Goal: Information Seeking & Learning: Learn about a topic

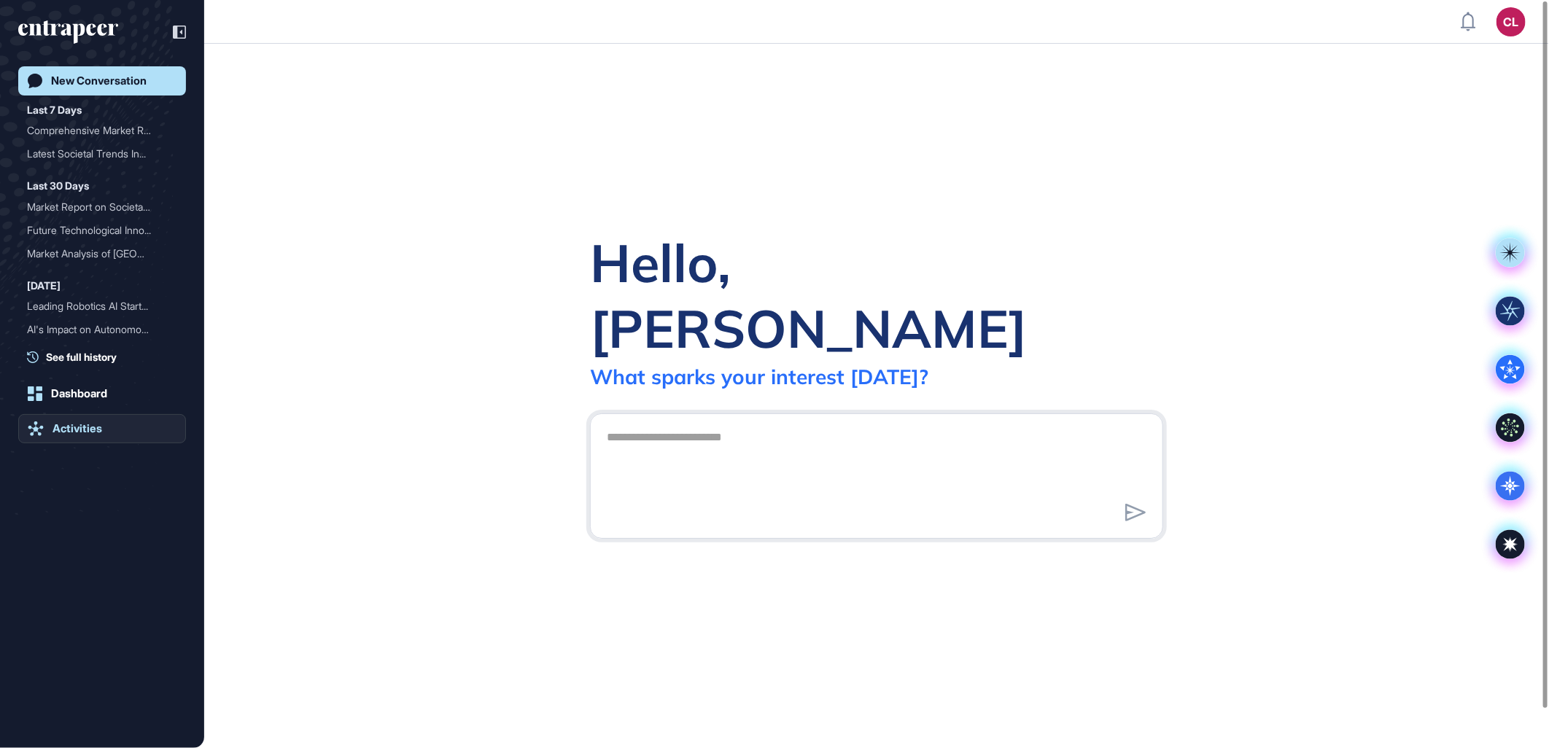
click at [80, 426] on div "Activities" at bounding box center [78, 428] width 50 height 13
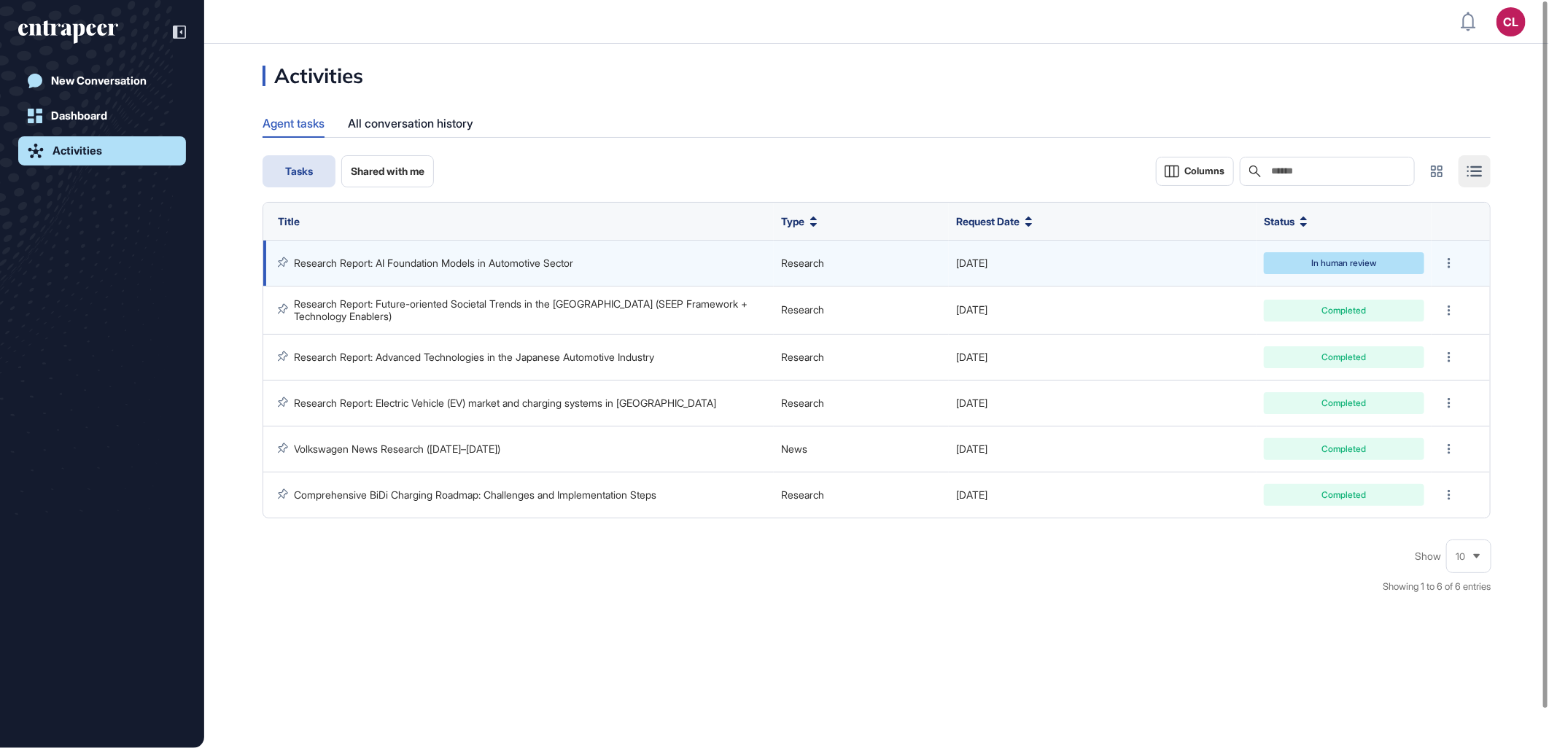
click at [418, 265] on link "Research Report: AI Foundation Models in Automotive Sector" at bounding box center [433, 263] width 279 height 12
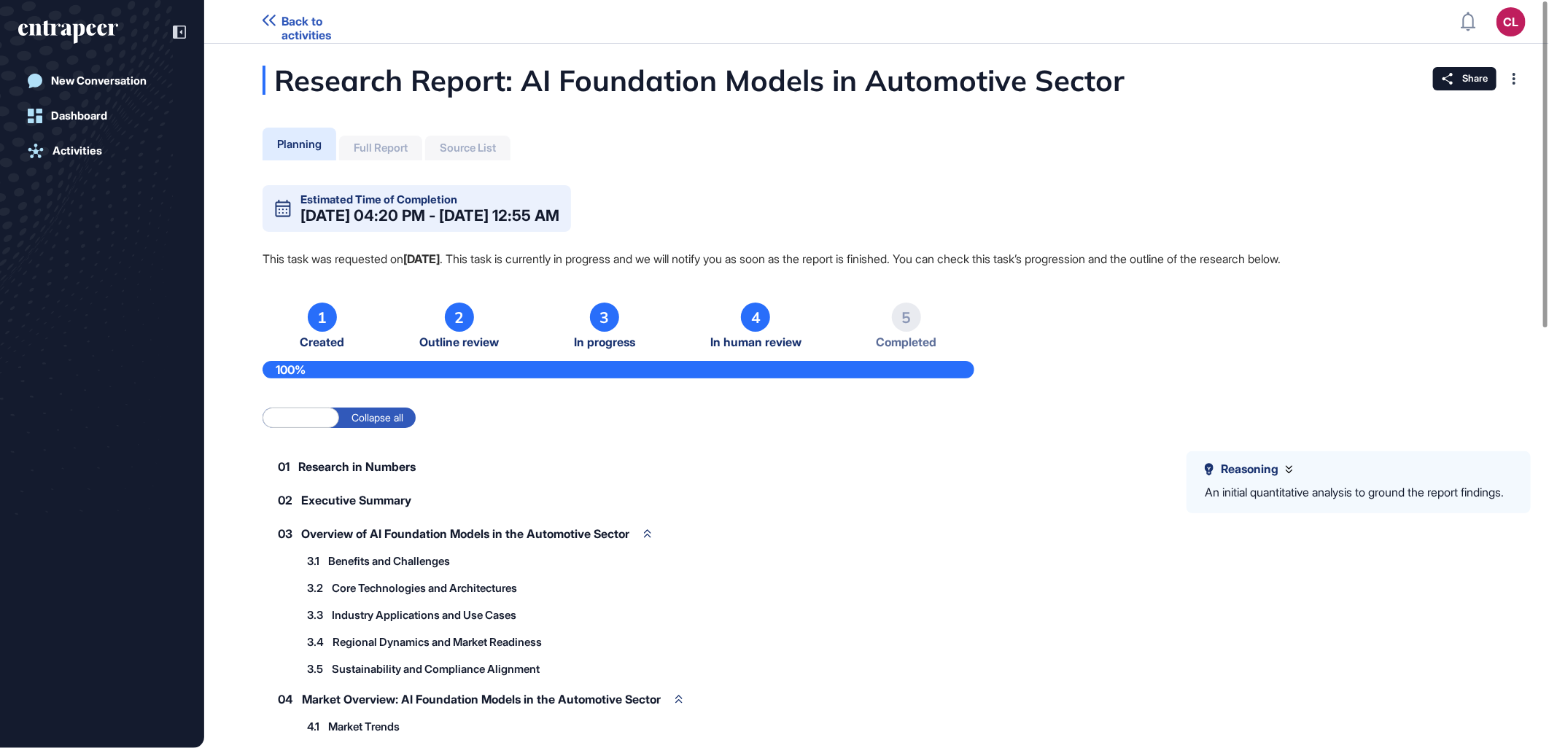
click at [403, 159] on div "Full Report" at bounding box center [380, 148] width 83 height 25
click at [392, 143] on div "Full Report" at bounding box center [381, 147] width 54 height 13
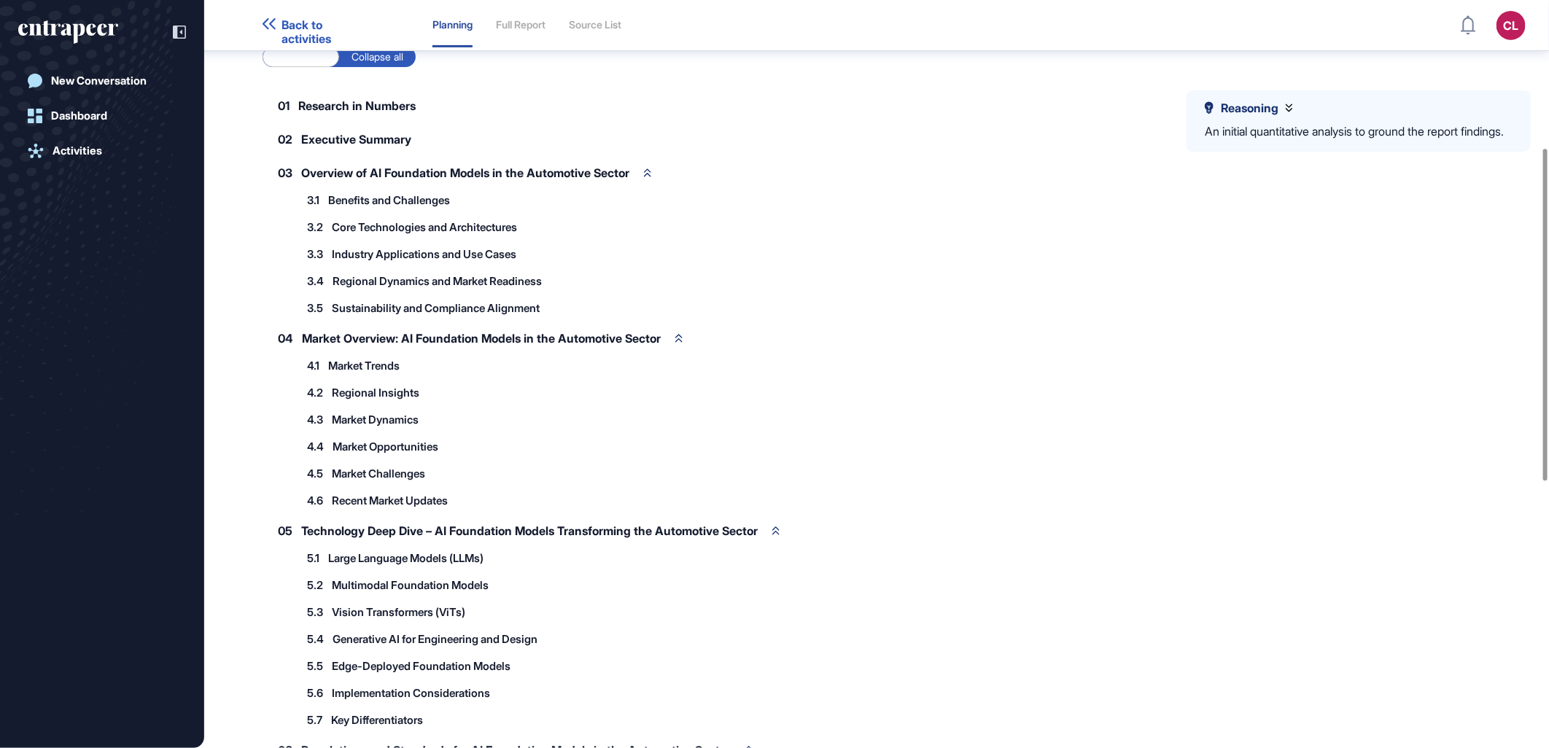
scroll to position [748, 1549]
